Goal: Transaction & Acquisition: Purchase product/service

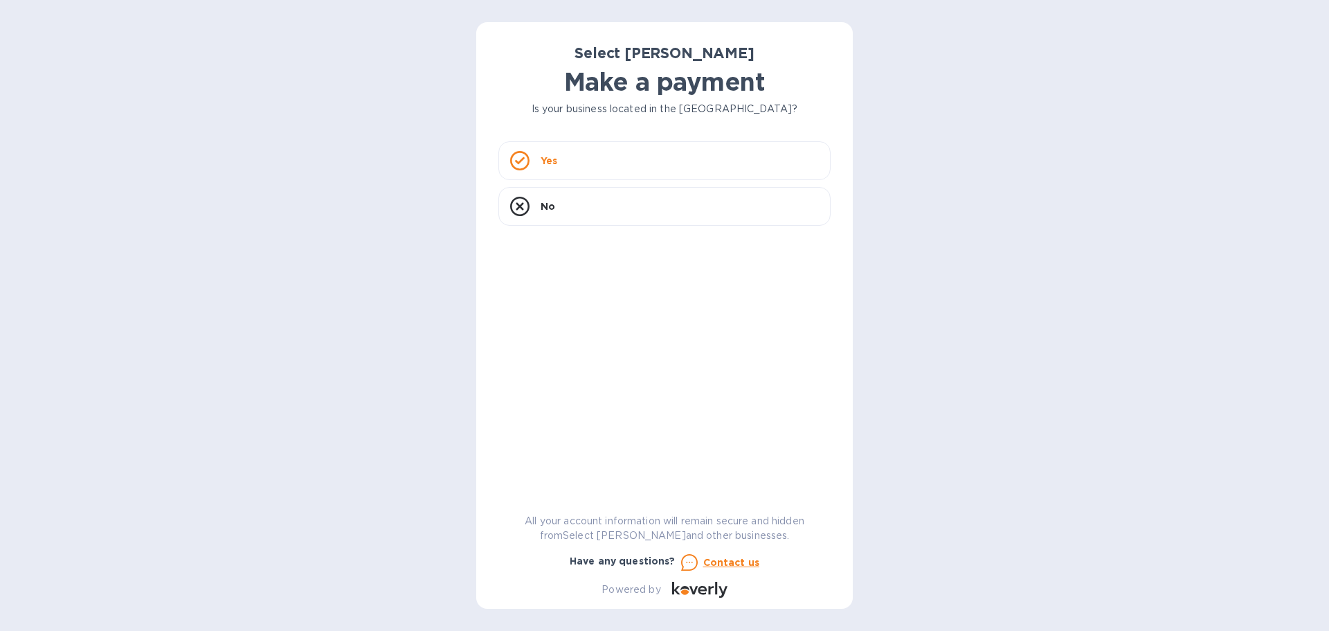
click at [595, 174] on div "Yes" at bounding box center [664, 160] width 332 height 39
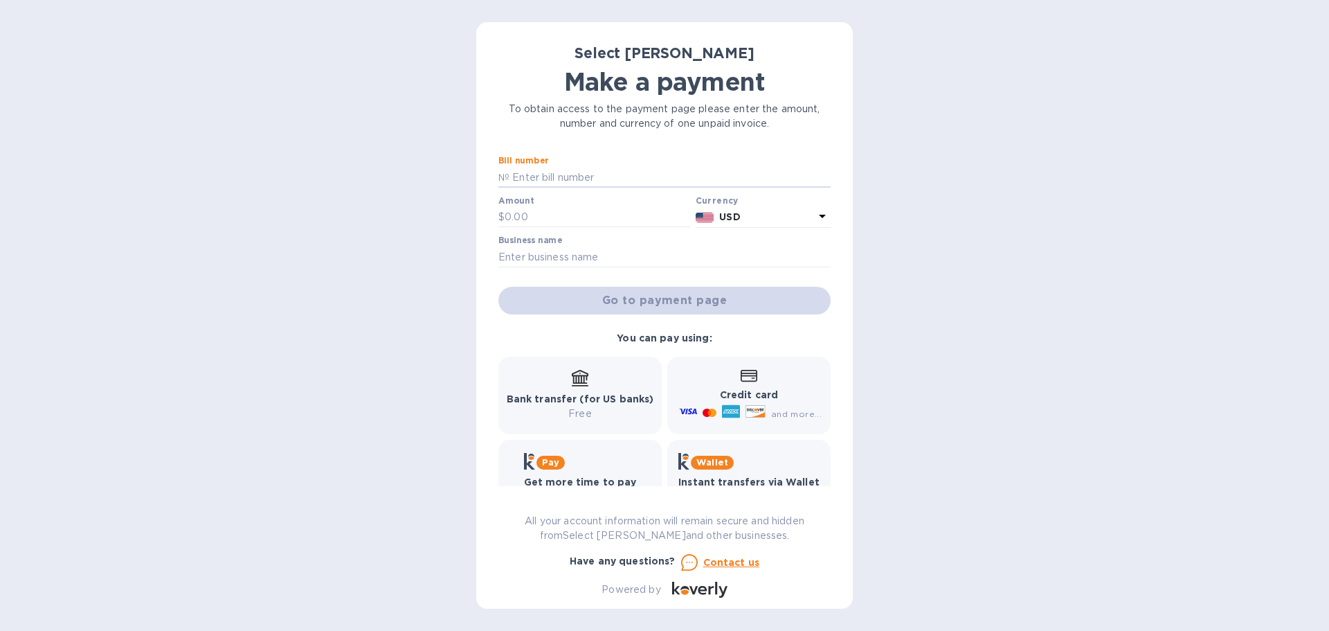
click at [595, 174] on input "text" at bounding box center [670, 177] width 321 height 21
type input "261946, 262642, 263025,"
click at [528, 219] on input "text" at bounding box center [598, 217] width 186 height 21
type input "5,589.78"
click at [529, 256] on input "text" at bounding box center [664, 256] width 332 height 21
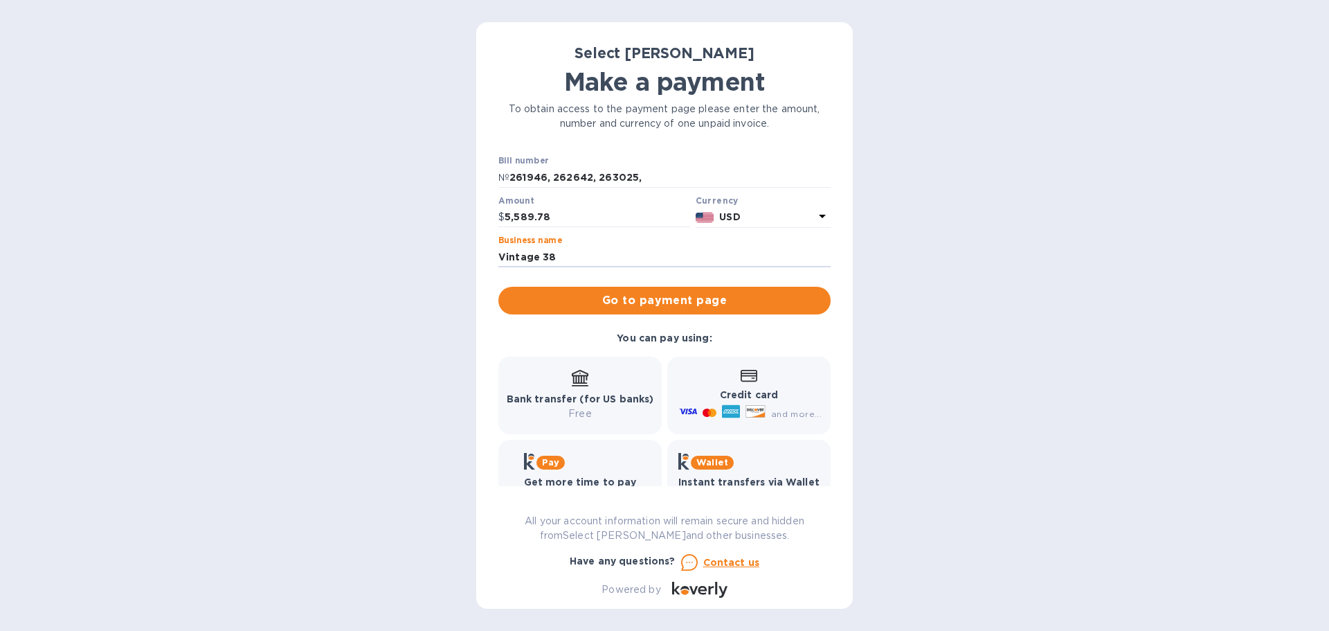
type input "Vintage 38"
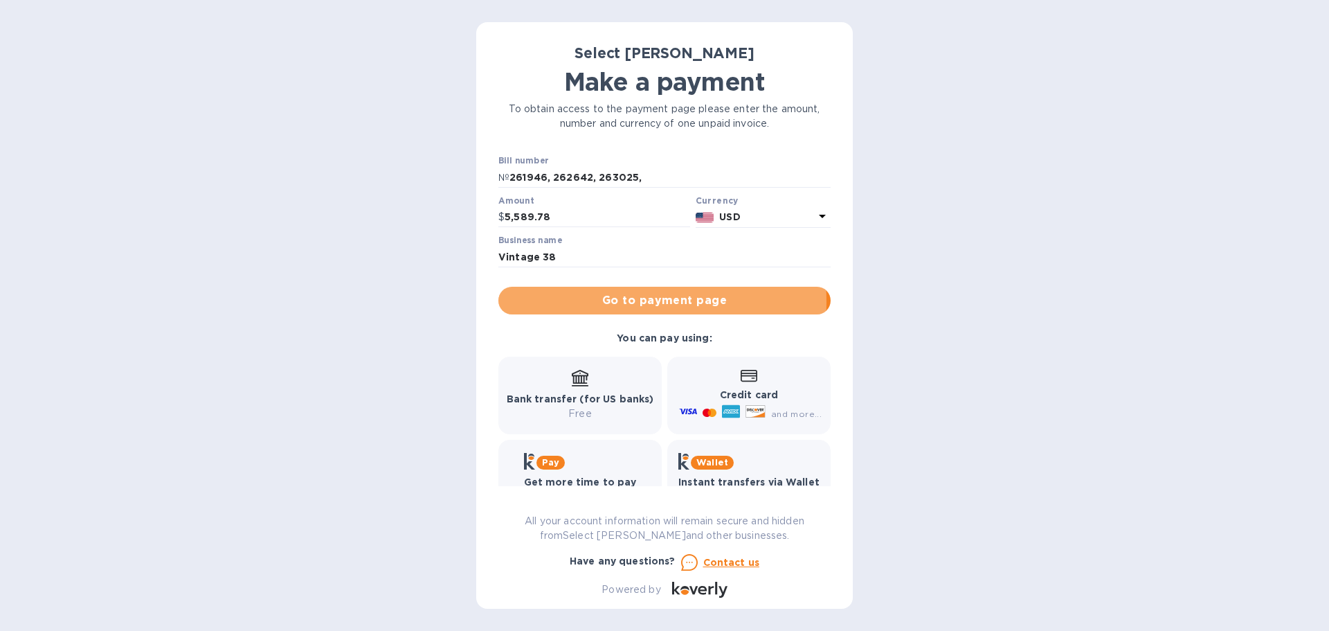
click at [583, 302] on span "Go to payment page" at bounding box center [665, 300] width 310 height 17
